Goal: Task Accomplishment & Management: Use online tool/utility

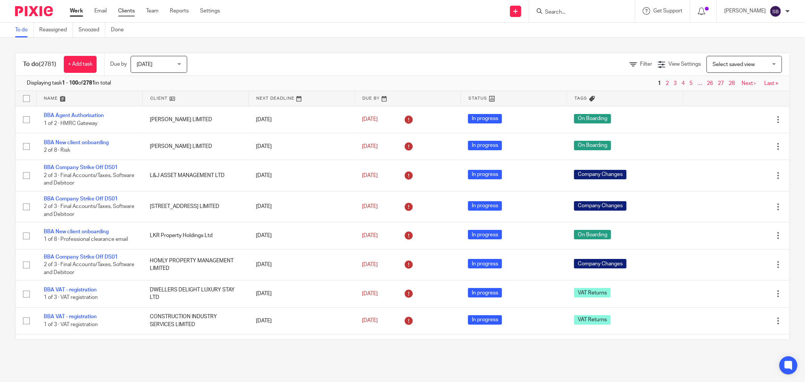
click at [127, 11] on link "Clients" at bounding box center [126, 11] width 17 height 8
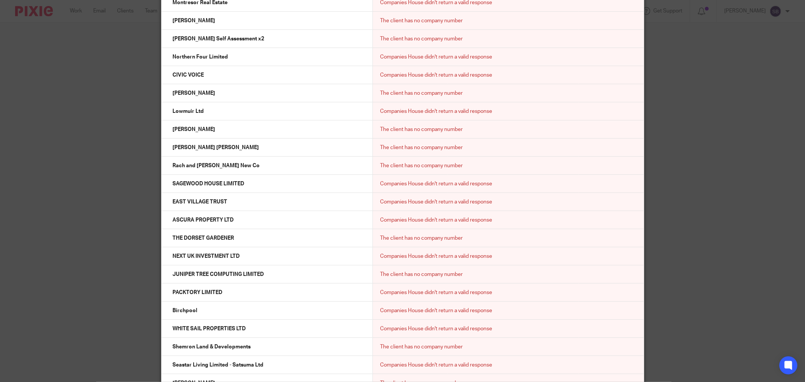
scroll to position [7115, 0]
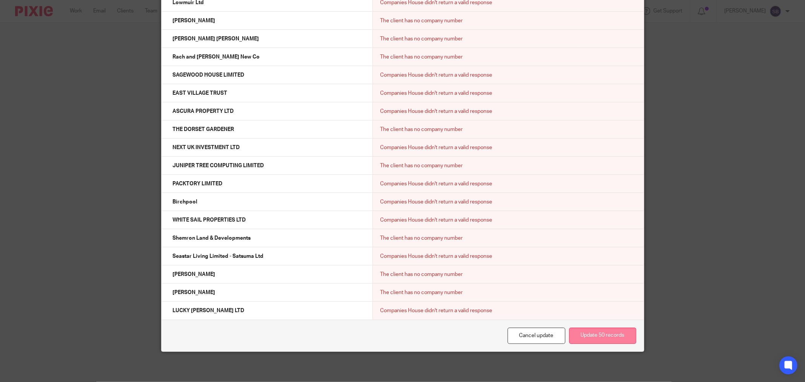
click at [608, 338] on button "Update 50 records" at bounding box center [602, 336] width 67 height 16
